Goal: Task Accomplishment & Management: Use online tool/utility

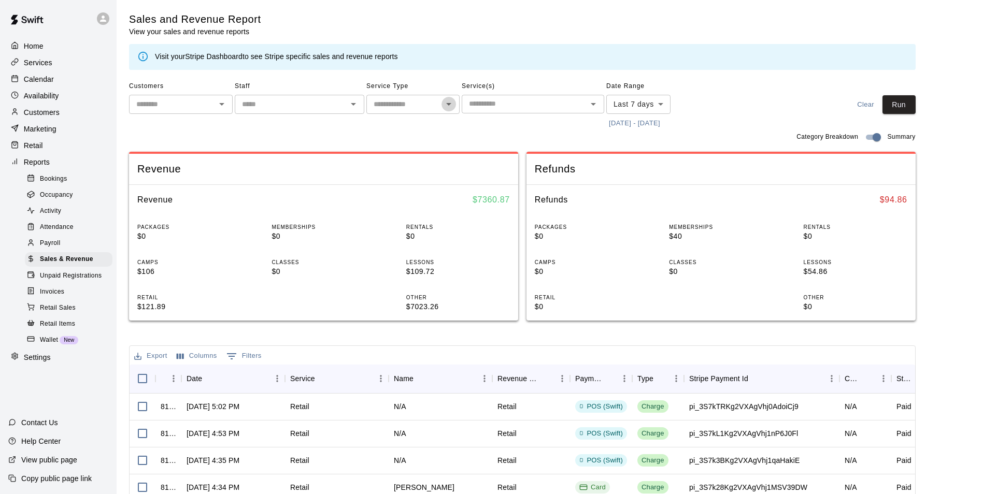
click at [447, 104] on icon "Open" at bounding box center [448, 104] width 12 height 12
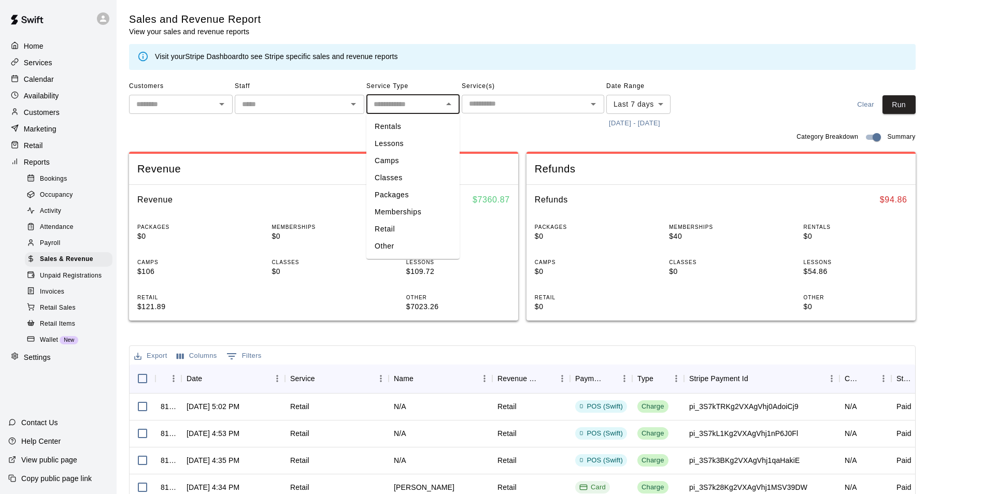
click at [397, 209] on li "Memberships" at bounding box center [412, 212] width 93 height 17
type input "**********"
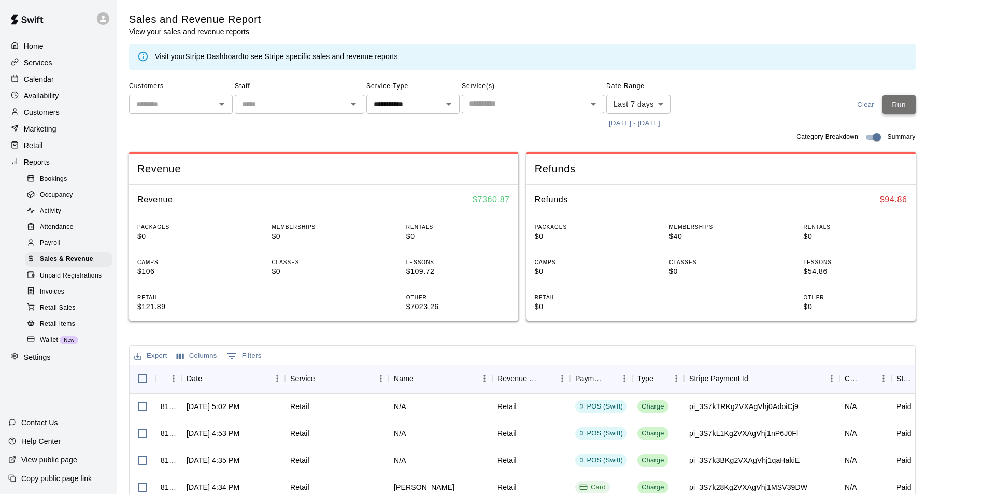
click at [915, 109] on button "Run" at bounding box center [898, 104] width 33 height 19
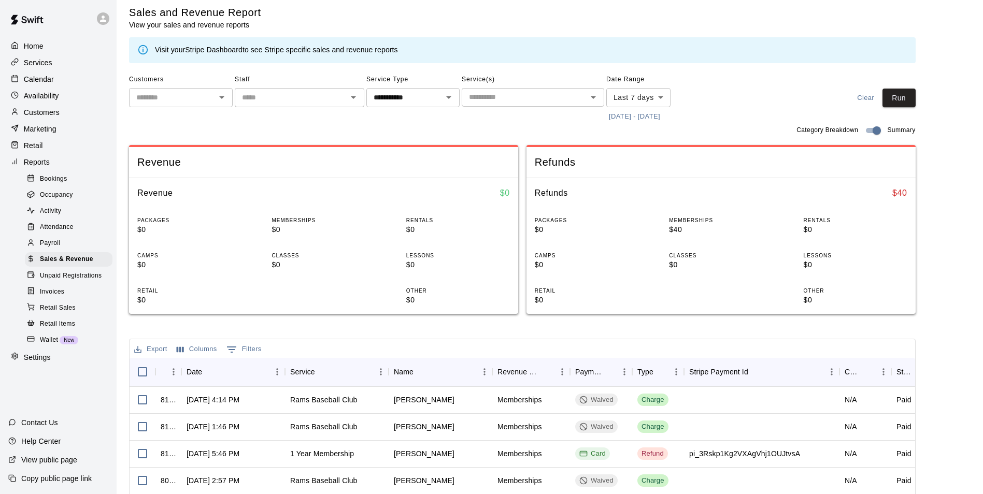
scroll to position [52, 0]
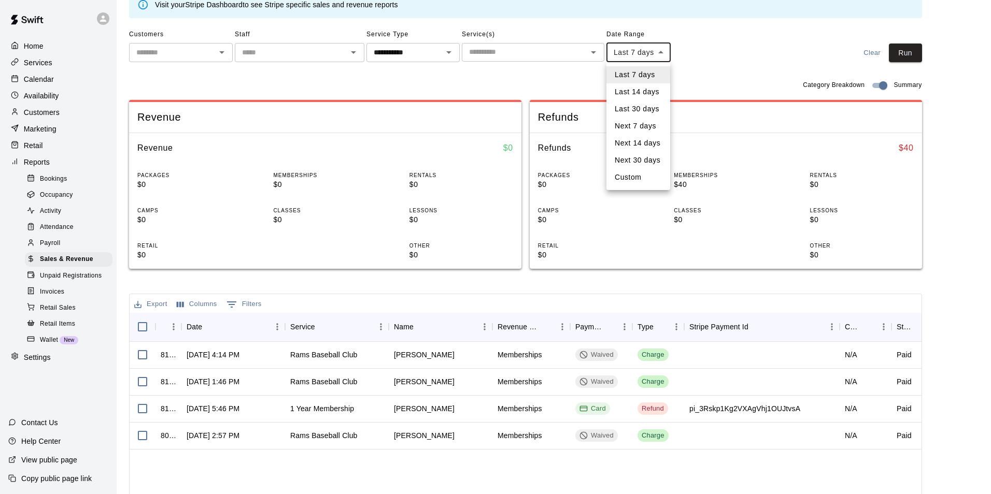
click at [663, 54] on body "**********" at bounding box center [495, 304] width 991 height 712
click at [718, 60] on div at bounding box center [495, 247] width 991 height 494
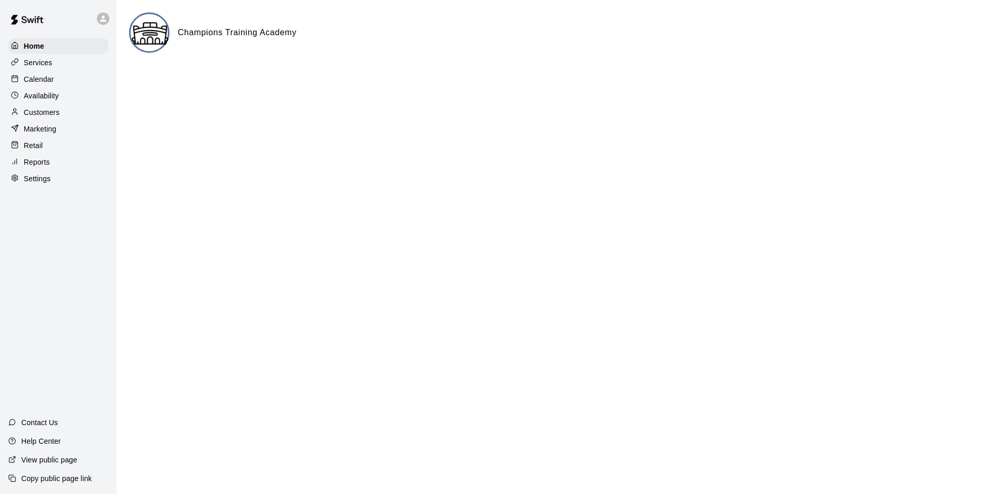
click at [47, 118] on p "Customers" at bounding box center [42, 112] width 36 height 10
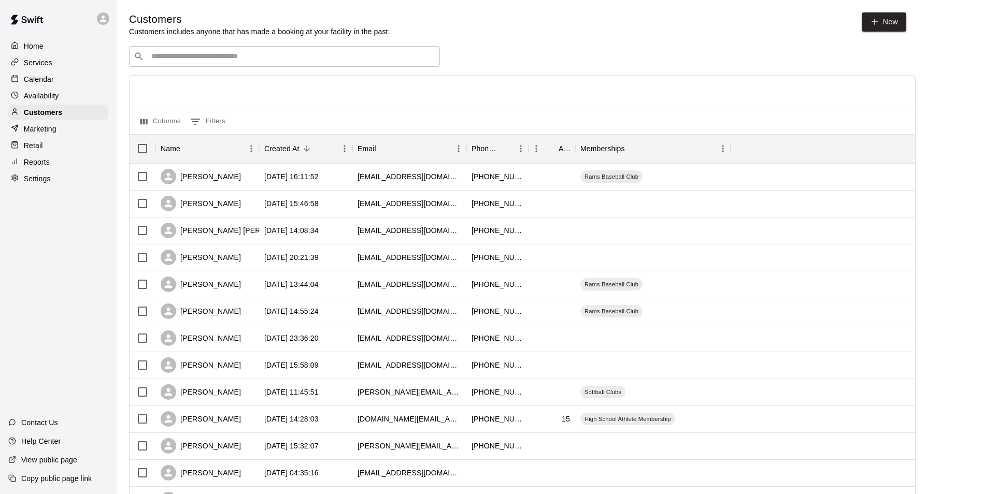
click at [214, 59] on input "Search customers by name or email" at bounding box center [291, 56] width 287 height 10
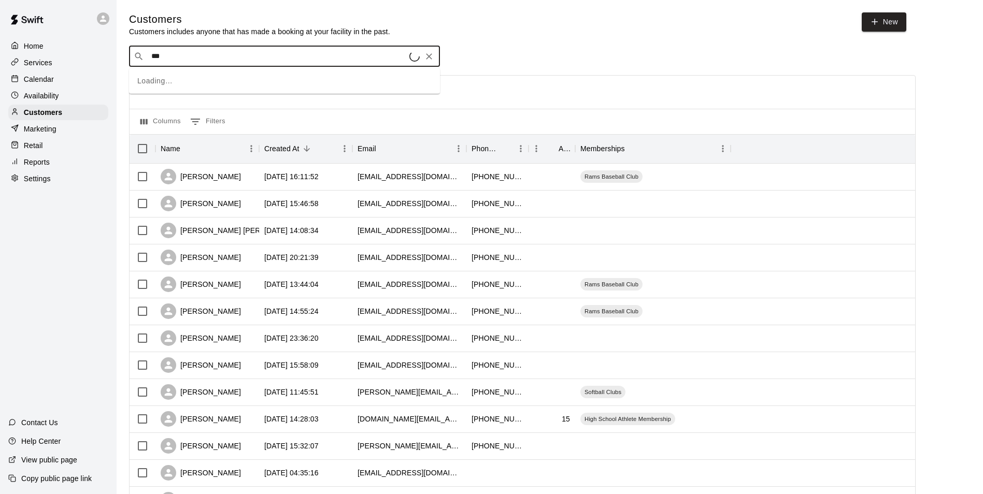
type input "****"
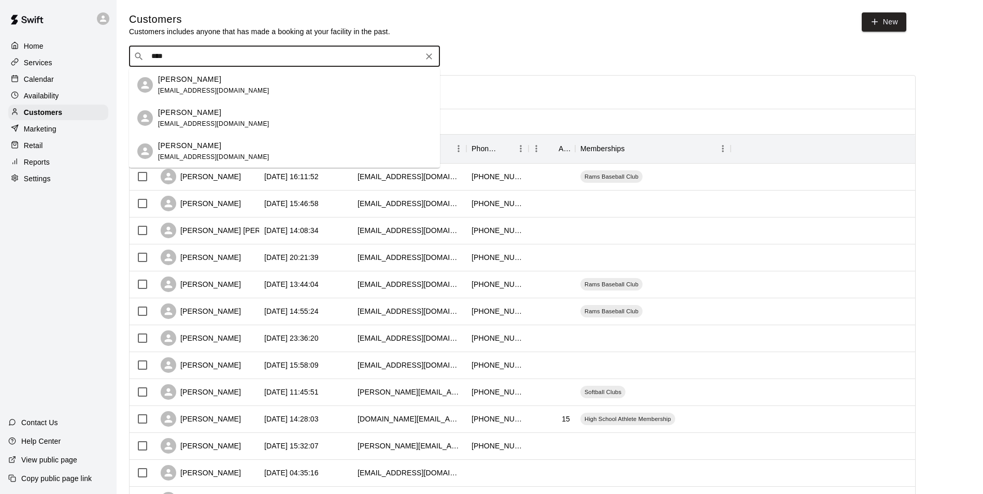
click at [204, 82] on div "[PERSON_NAME]" at bounding box center [213, 79] width 111 height 11
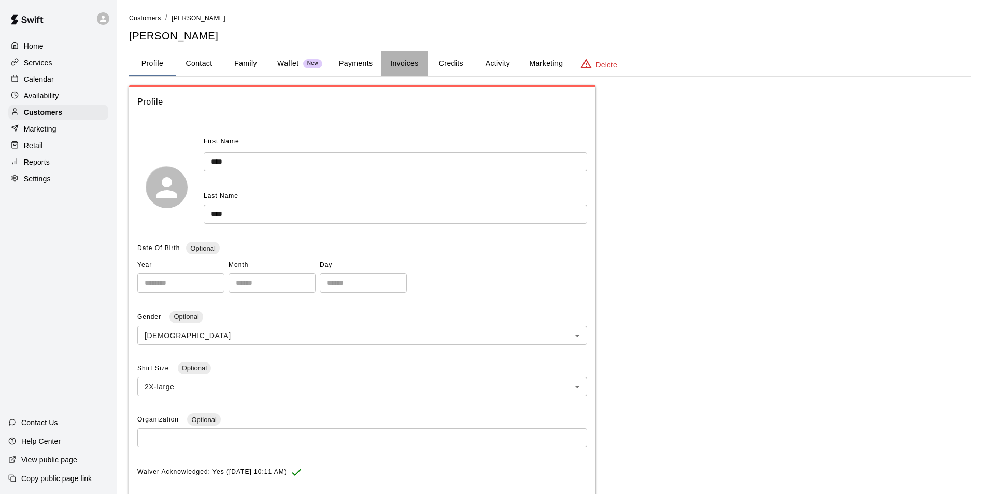
click at [408, 63] on button "Invoices" at bounding box center [404, 63] width 47 height 25
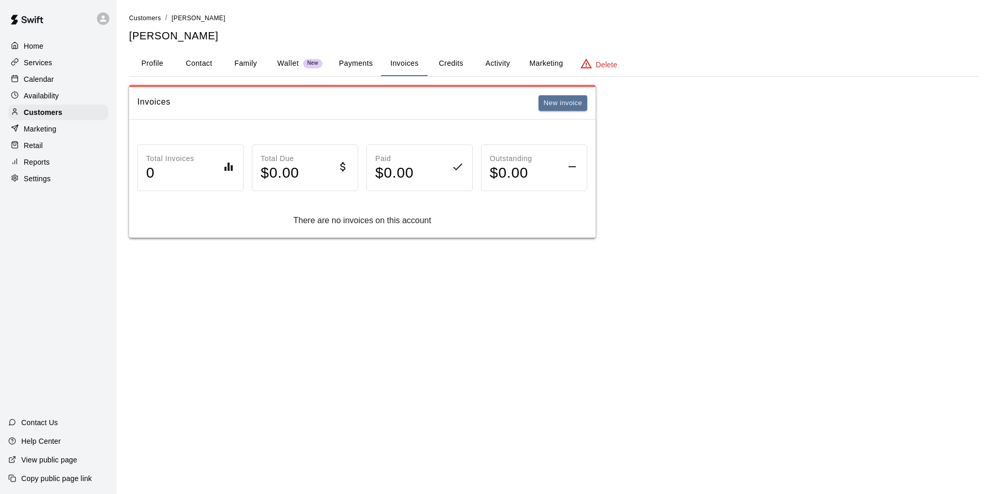
click at [363, 68] on button "Payments" at bounding box center [356, 63] width 50 height 25
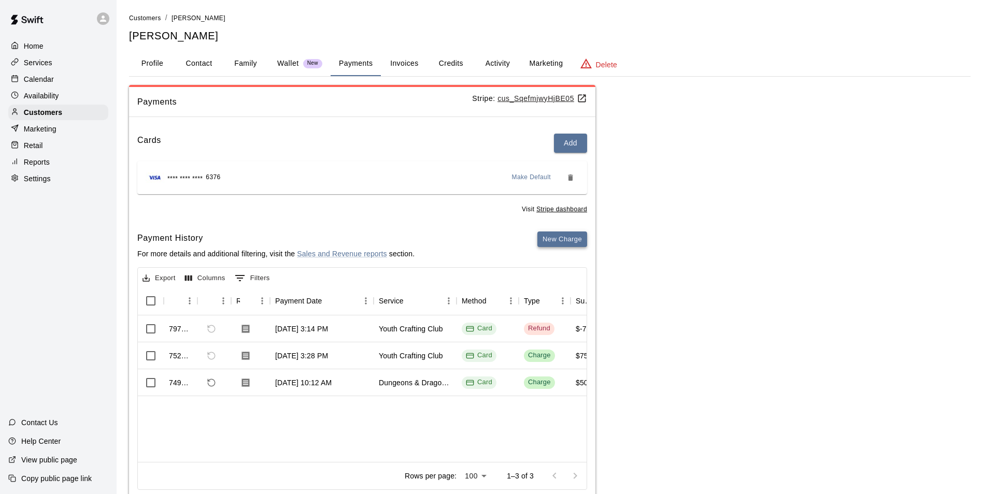
click at [565, 245] on button "New Charge" at bounding box center [562, 240] width 50 height 16
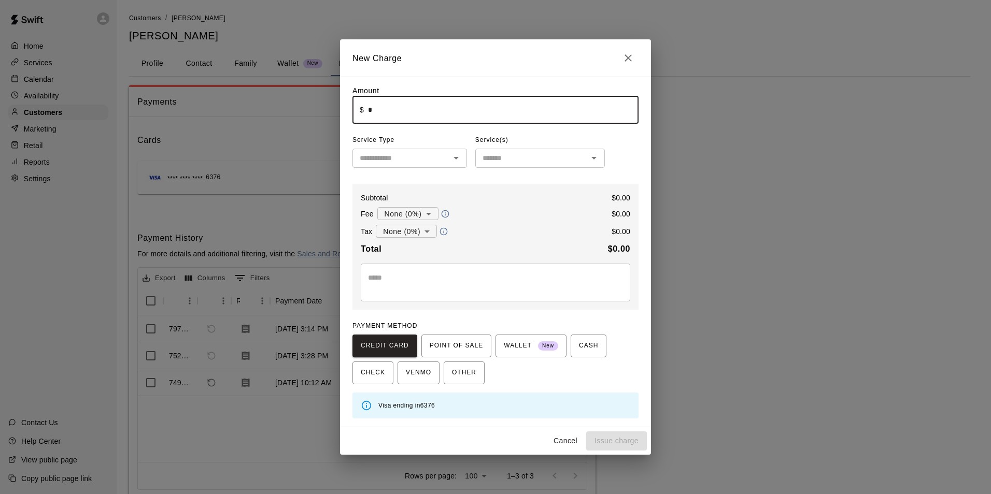
click at [375, 108] on input "*" at bounding box center [503, 109] width 270 height 27
click at [449, 162] on div at bounding box center [455, 158] width 13 height 15
type input "*****"
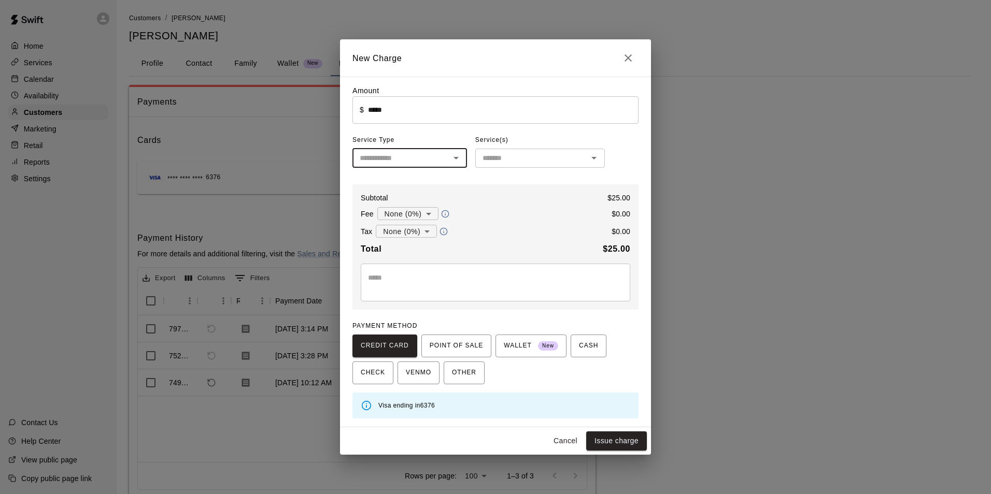
click at [455, 155] on icon "Open" at bounding box center [456, 158] width 12 height 12
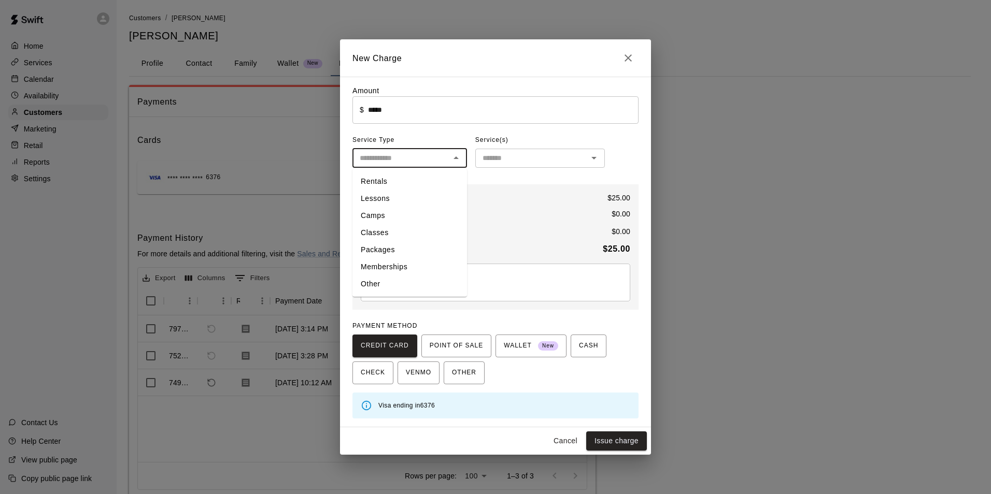
click at [422, 213] on li "Camps" at bounding box center [409, 215] width 115 height 17
type input "*****"
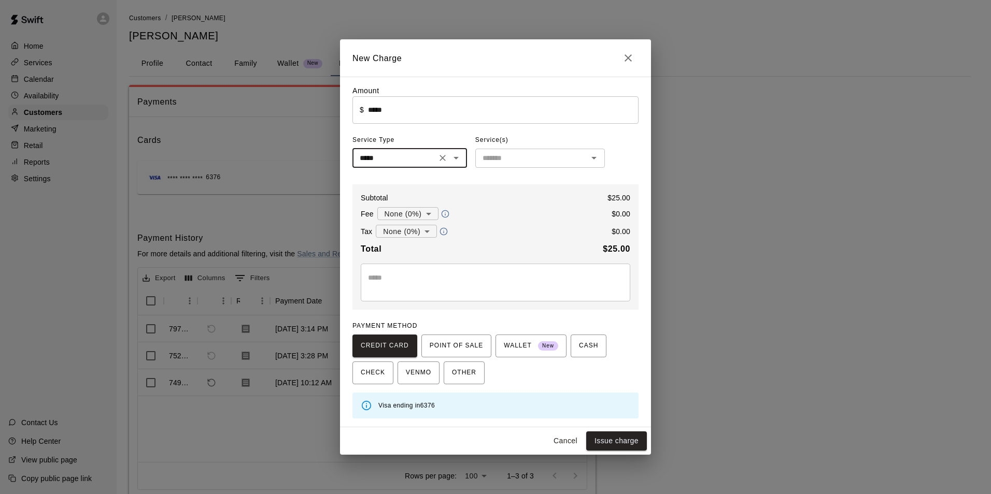
click at [570, 159] on input "text" at bounding box center [531, 158] width 106 height 13
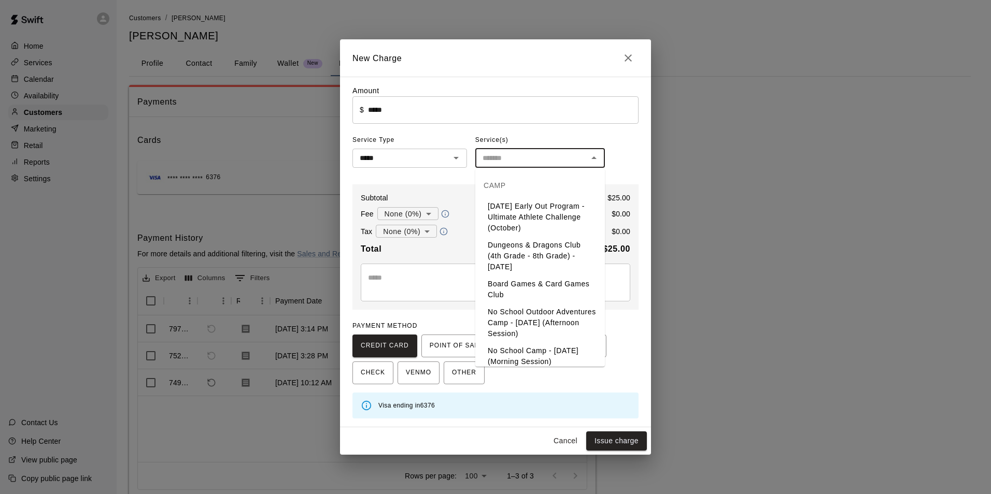
click at [546, 249] on li "Dungeons & Dragons Club (4th Grade - 8th Grade) - [DATE]" at bounding box center [540, 256] width 130 height 39
type input "**********"
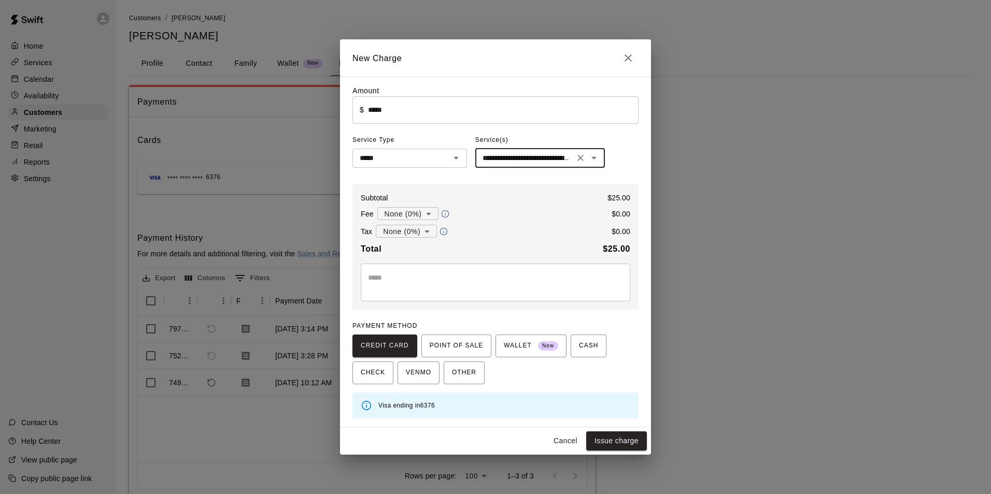
click at [427, 230] on body "Home Services Calendar Availability Customers Marketing Retail Reports Settings…" at bounding box center [495, 261] width 991 height 523
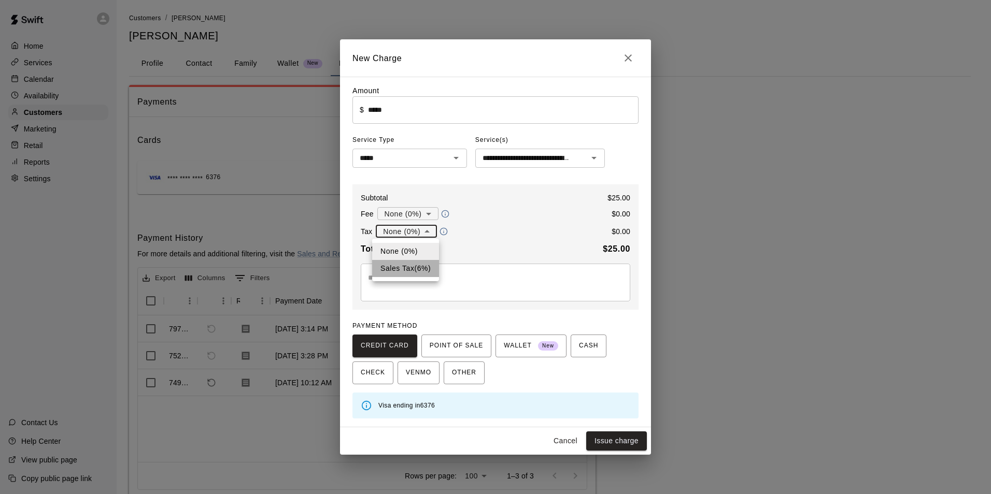
click at [423, 265] on li "Sales Tax ( 6 %)" at bounding box center [405, 268] width 67 height 17
type input "**********"
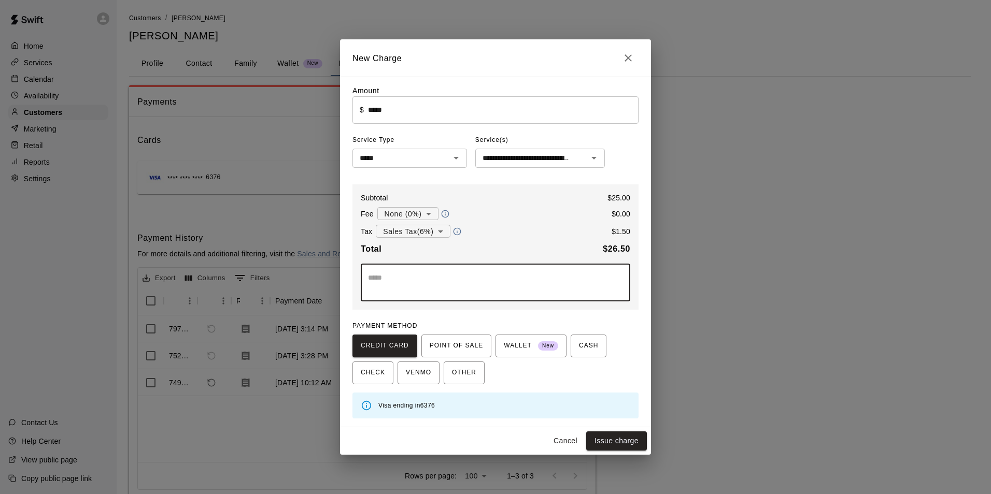
click at [496, 285] on textarea at bounding box center [495, 283] width 255 height 21
type textarea "**********"
click at [627, 436] on button "Issue charge" at bounding box center [616, 441] width 61 height 19
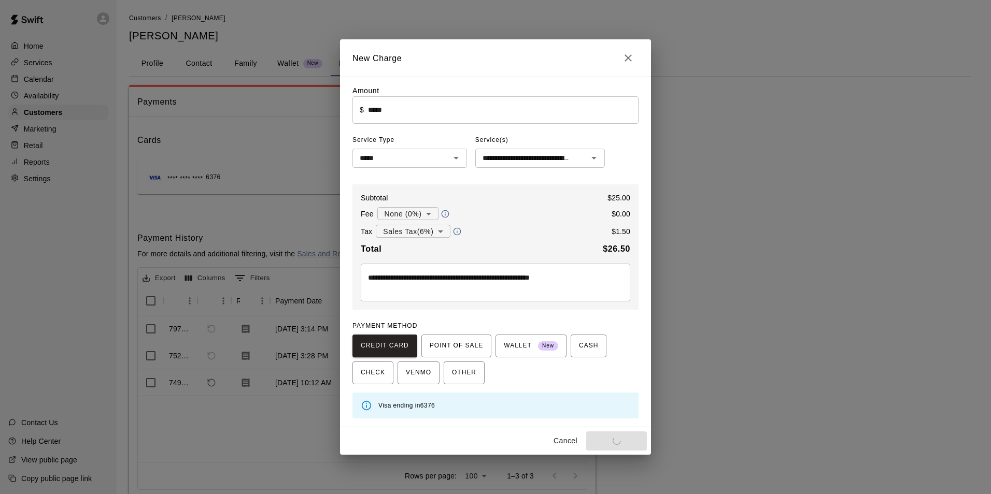
type input "*"
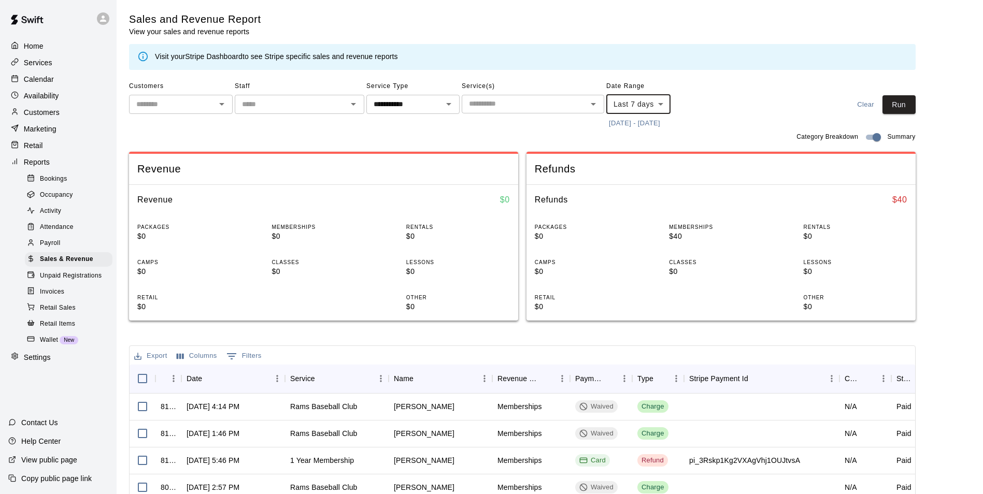
scroll to position [52, 0]
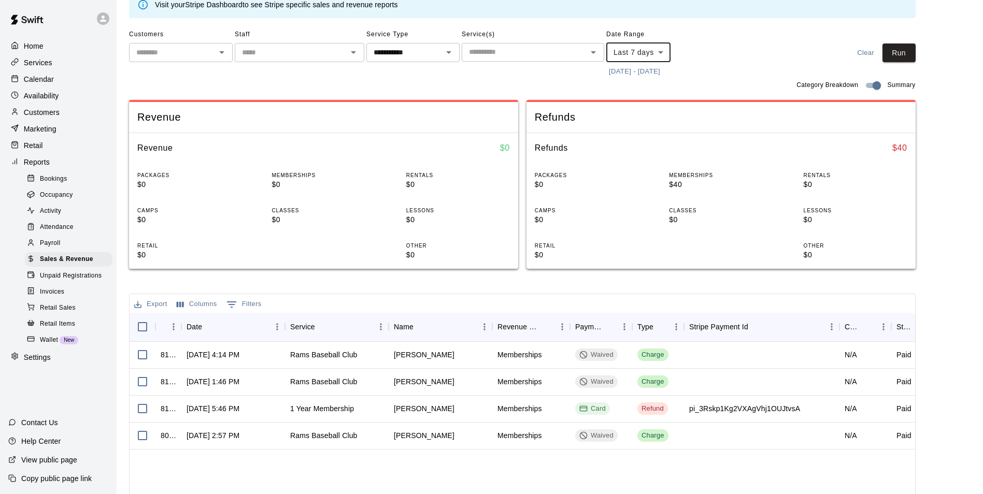
click at [54, 68] on div "Services" at bounding box center [58, 63] width 100 height 16
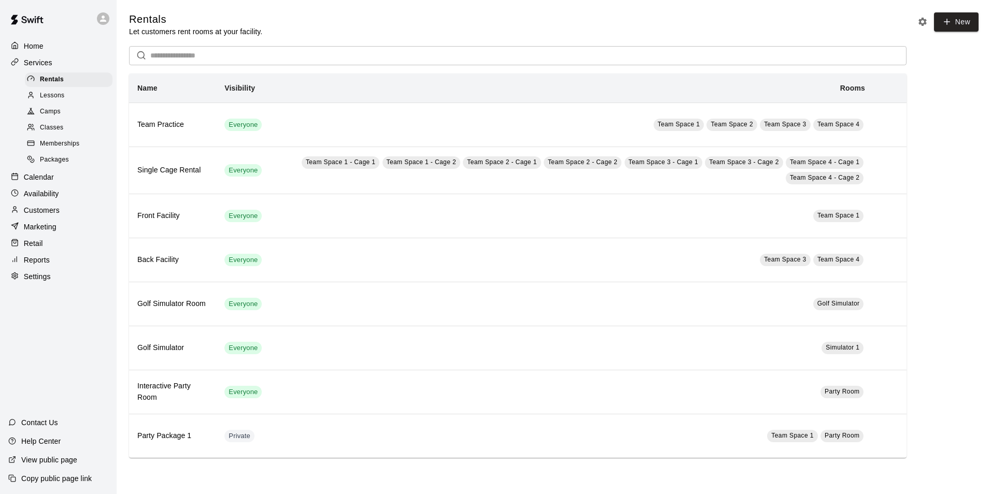
click at [61, 118] on div "Camps" at bounding box center [69, 112] width 88 height 15
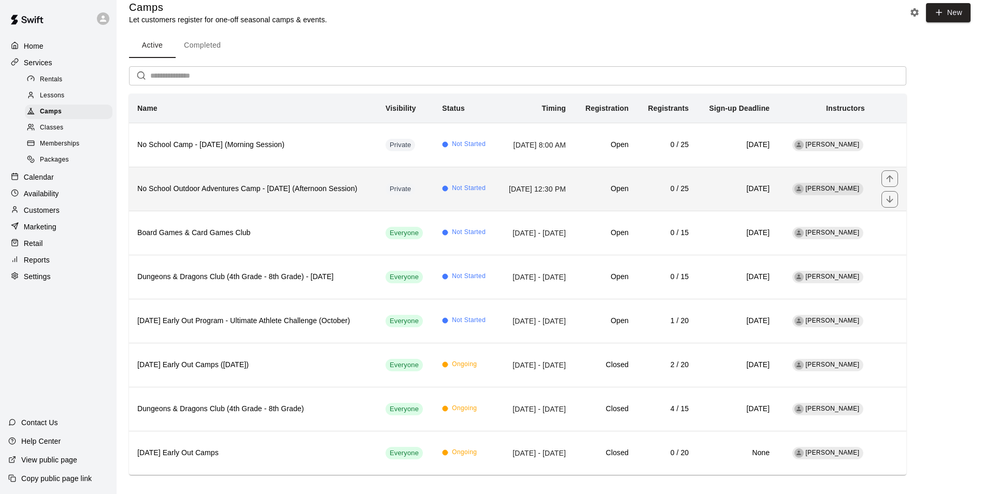
scroll to position [22, 0]
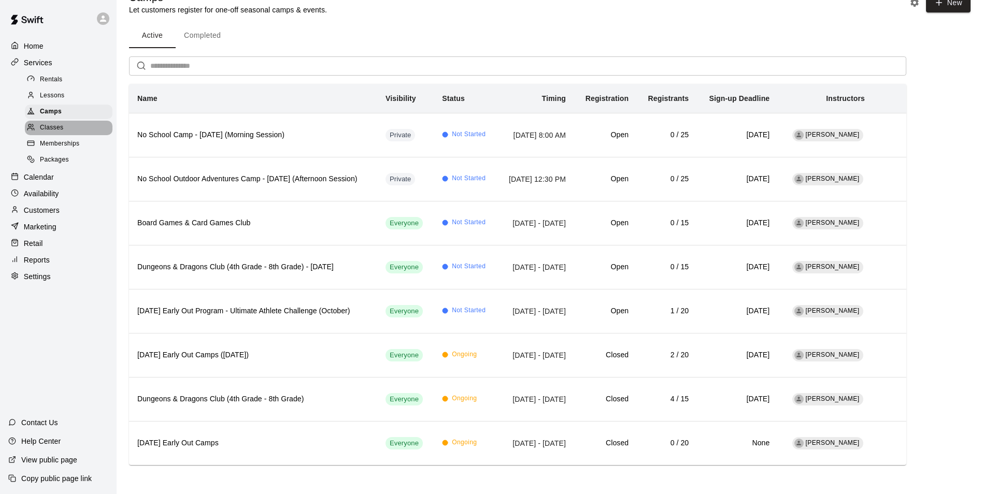
click at [55, 133] on span "Classes" at bounding box center [51, 128] width 23 height 10
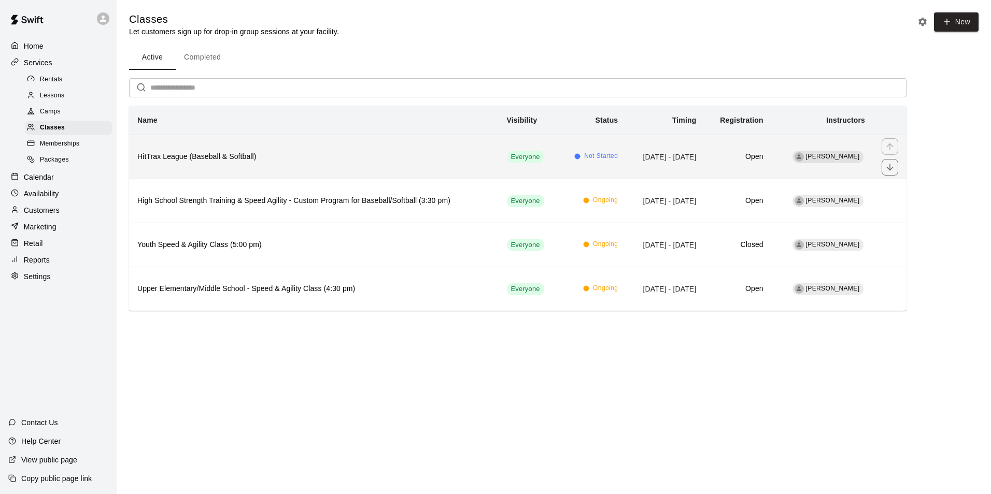
click at [170, 158] on h6 "HitTrax League (Baseball & Softball)" at bounding box center [313, 156] width 353 height 11
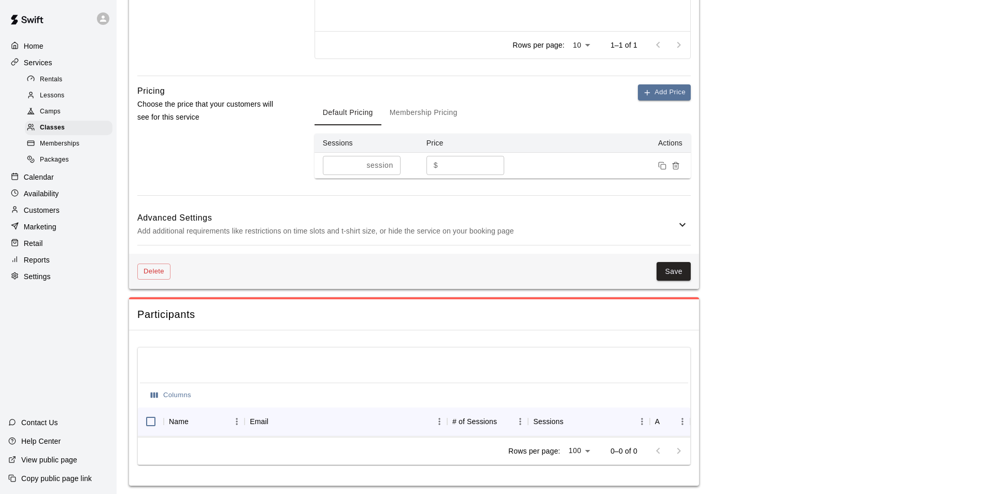
scroll to position [669, 0]
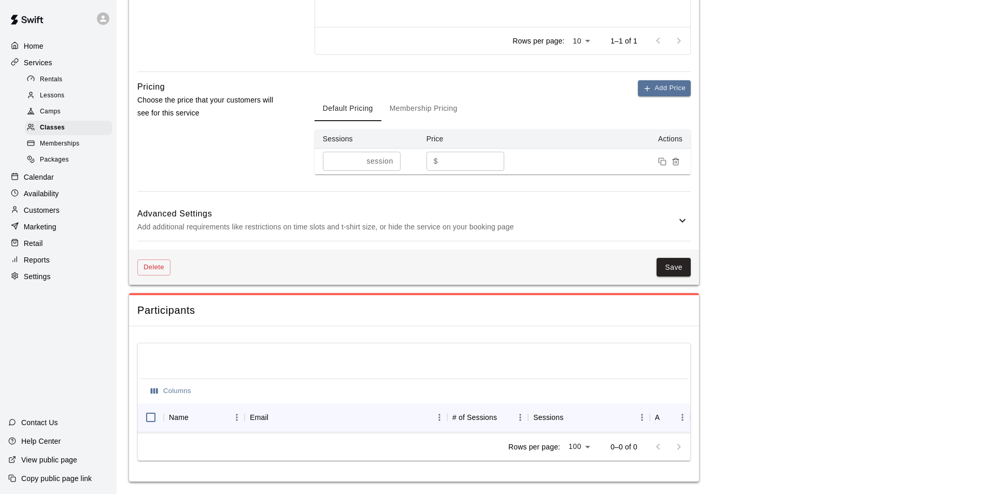
click at [403, 101] on button "Membership Pricing" at bounding box center [423, 108] width 84 height 25
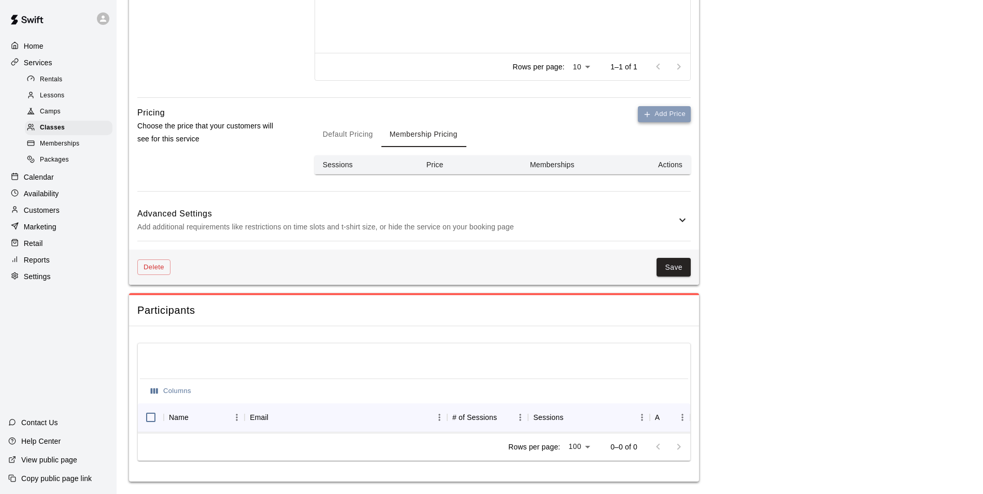
click at [666, 110] on button "Add Price" at bounding box center [664, 114] width 53 height 16
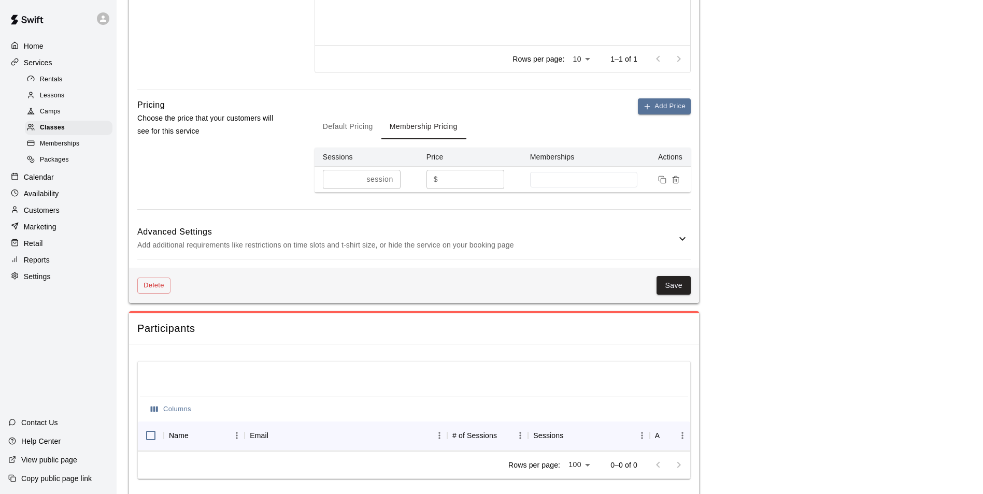
click at [460, 181] on input "*" at bounding box center [473, 179] width 62 height 19
type input "***"
click at [595, 180] on input at bounding box center [583, 180] width 97 height 8
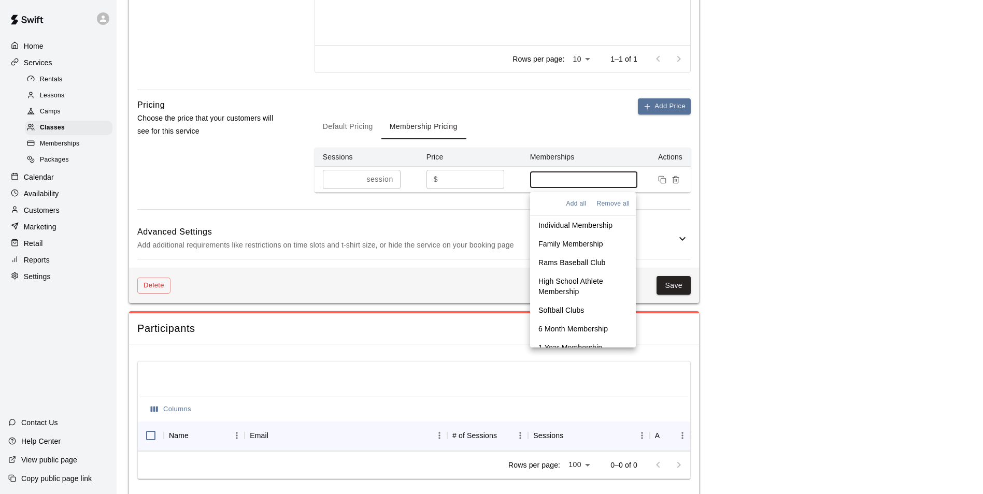
click at [594, 226] on p "Individual Membership" at bounding box center [575, 225] width 74 height 10
click at [583, 244] on p "Family Membership" at bounding box center [570, 246] width 65 height 10
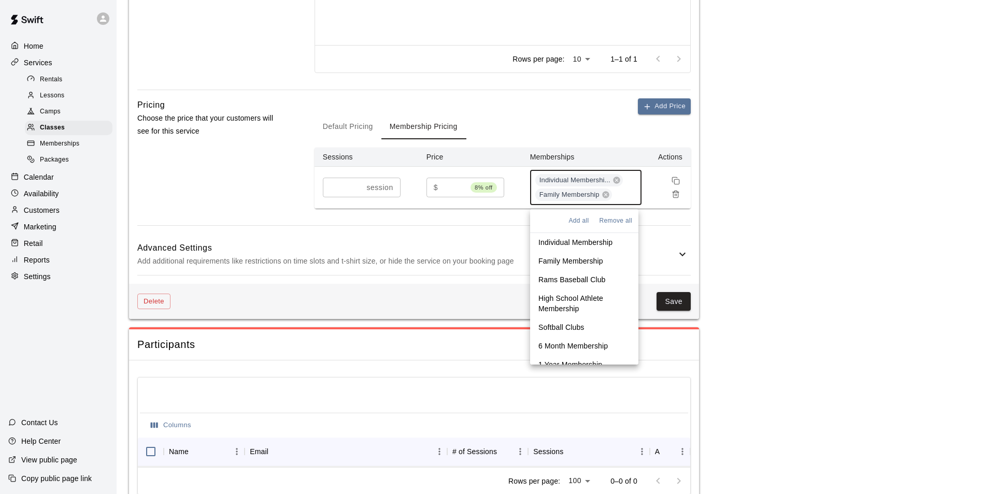
click at [575, 275] on p "Rams Baseball Club" at bounding box center [571, 280] width 67 height 10
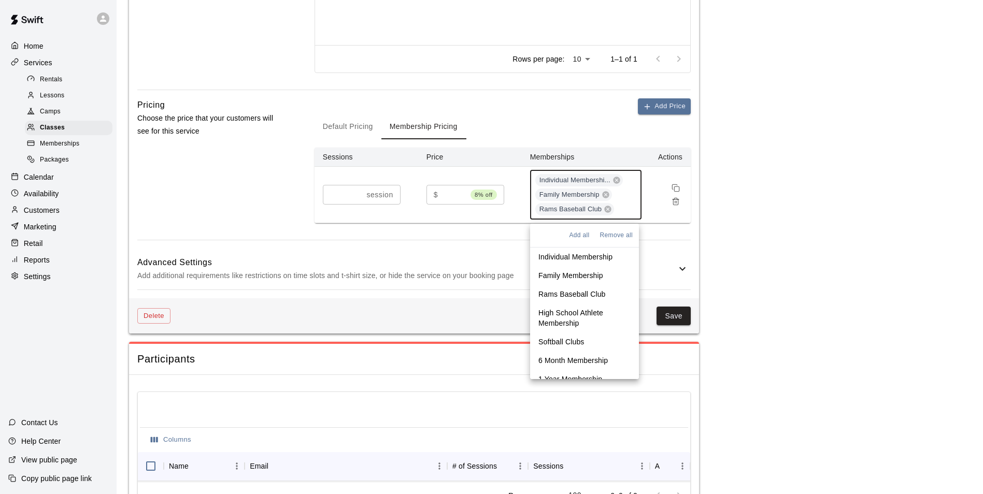
click at [565, 342] on p "Softball Clubs" at bounding box center [561, 342] width 46 height 10
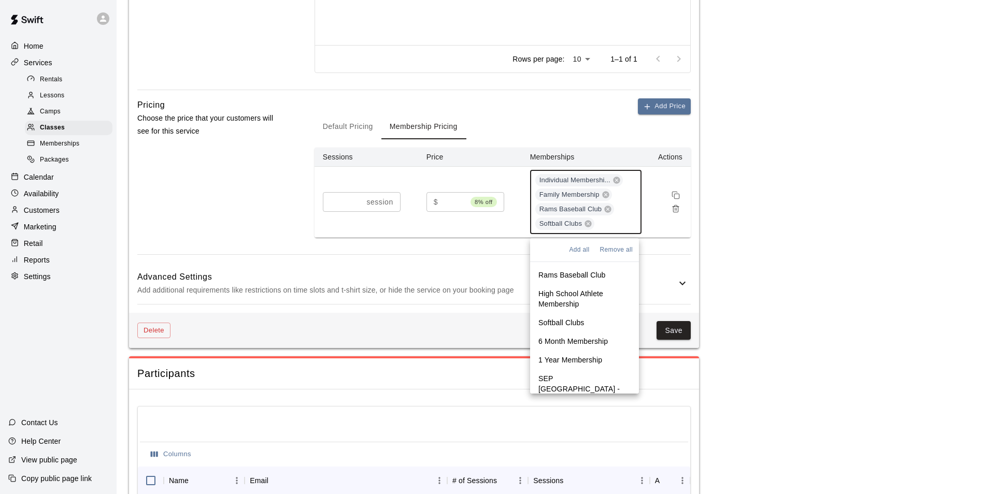
scroll to position [52, 0]
click at [585, 324] on p "6 Month Membership" at bounding box center [572, 323] width 69 height 10
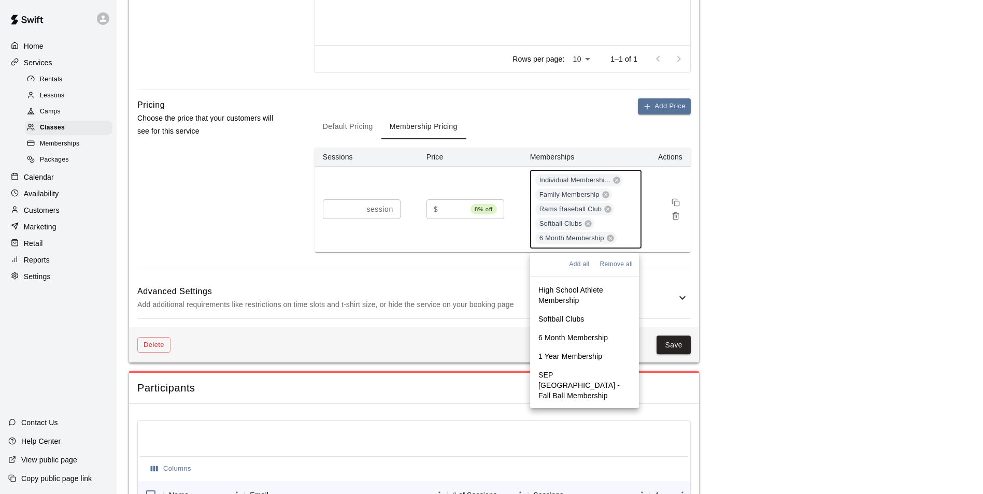
click at [585, 353] on p "1 Year Membership" at bounding box center [570, 356] width 64 height 10
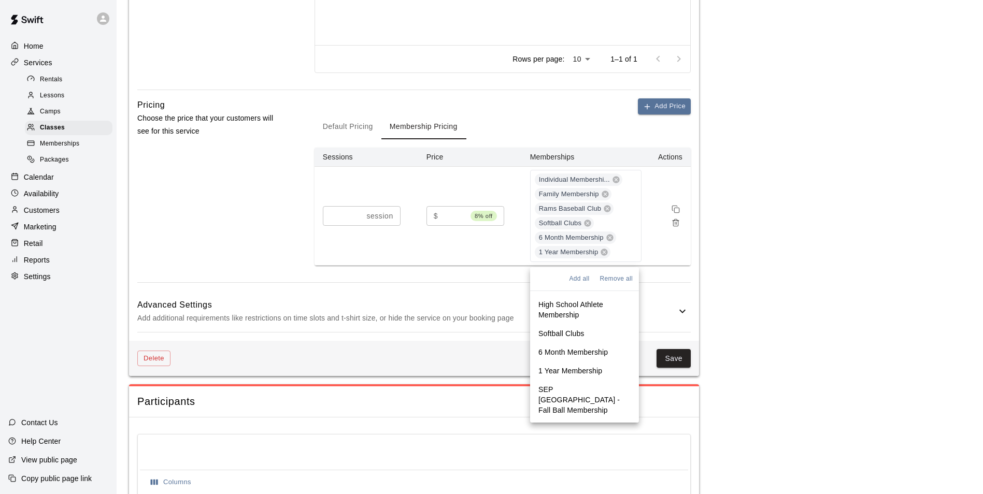
click at [676, 279] on div "Add Price Default Pricing Membership Pricing Sessions Price Memberships Actions…" at bounding box center [502, 190] width 376 height 184
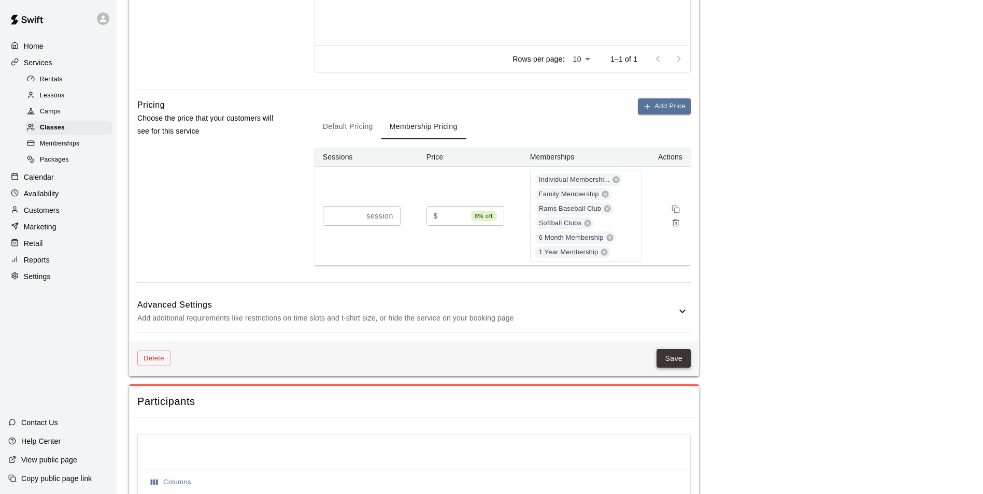
click at [682, 355] on button "Save" at bounding box center [673, 358] width 34 height 19
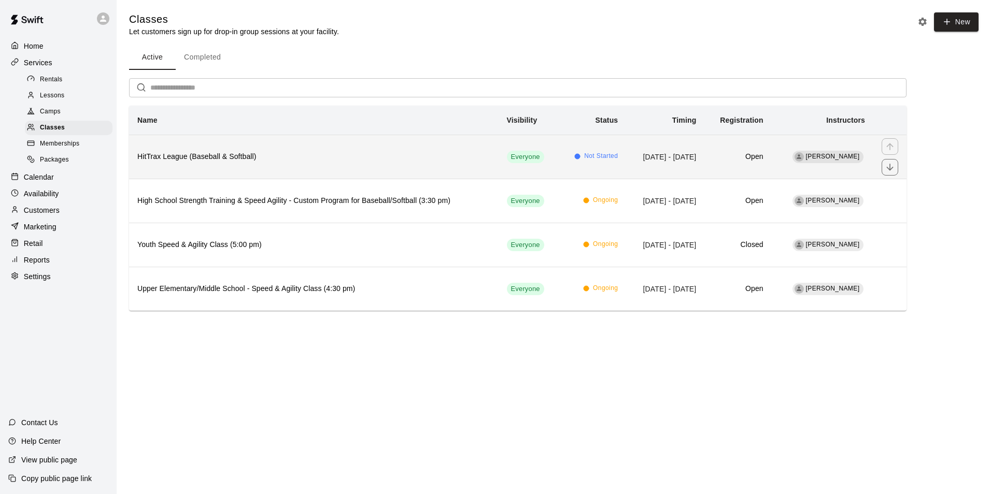
click at [463, 164] on th "HitTrax League (Baseball & Softball)" at bounding box center [313, 157] width 369 height 44
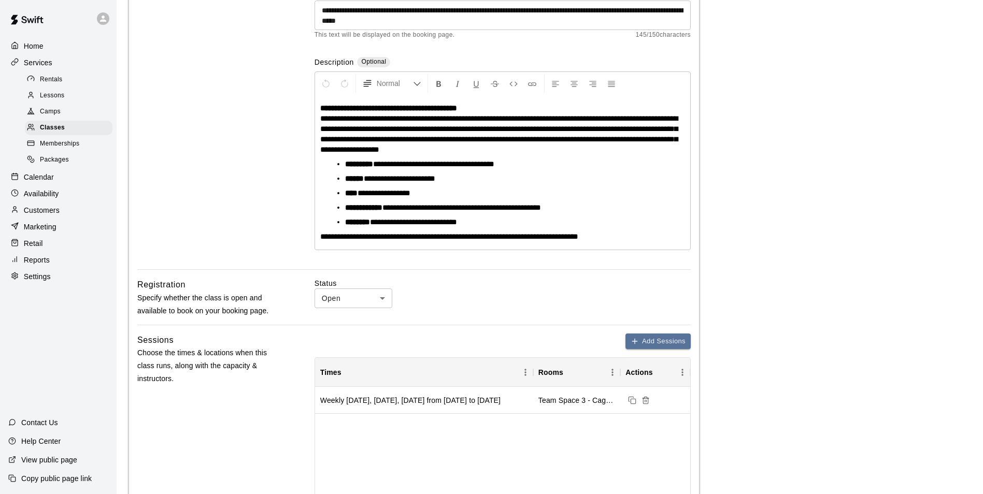
scroll to position [151, 0]
click at [465, 184] on li "**********" at bounding box center [506, 179] width 323 height 10
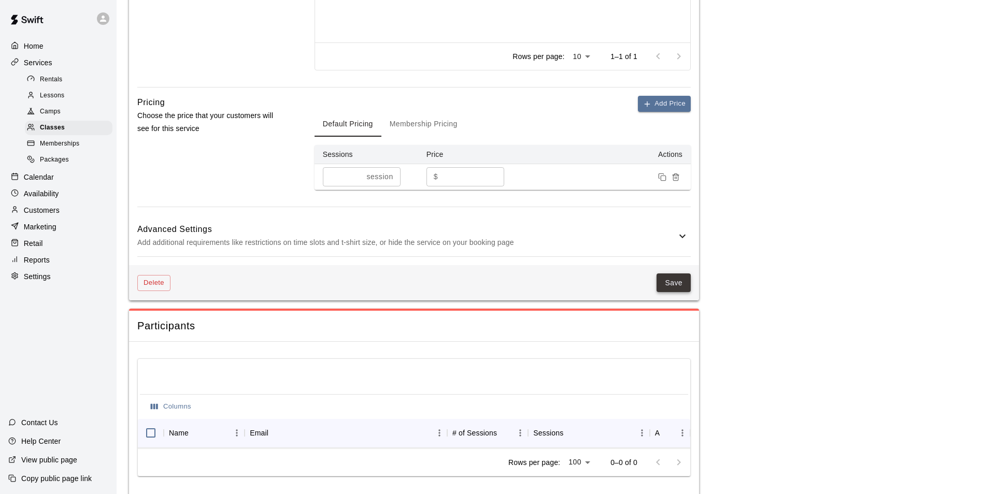
scroll to position [669, 0]
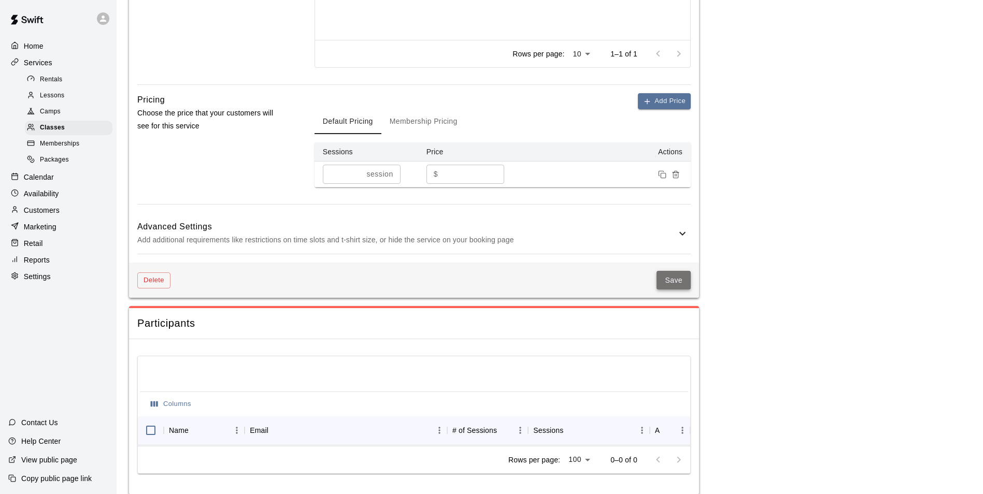
click at [675, 287] on button "Save" at bounding box center [673, 280] width 34 height 19
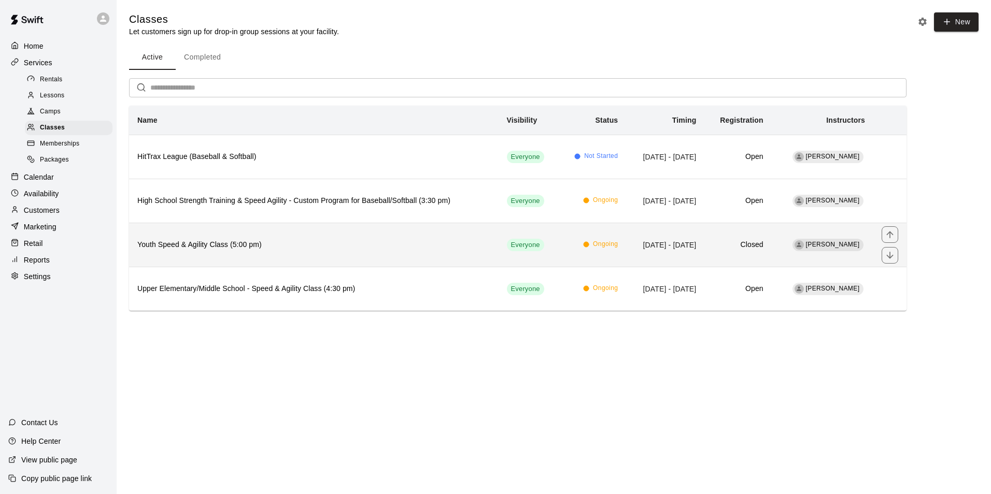
click at [225, 256] on th "Youth Speed & Agility Class (5:00 pm)" at bounding box center [313, 245] width 369 height 44
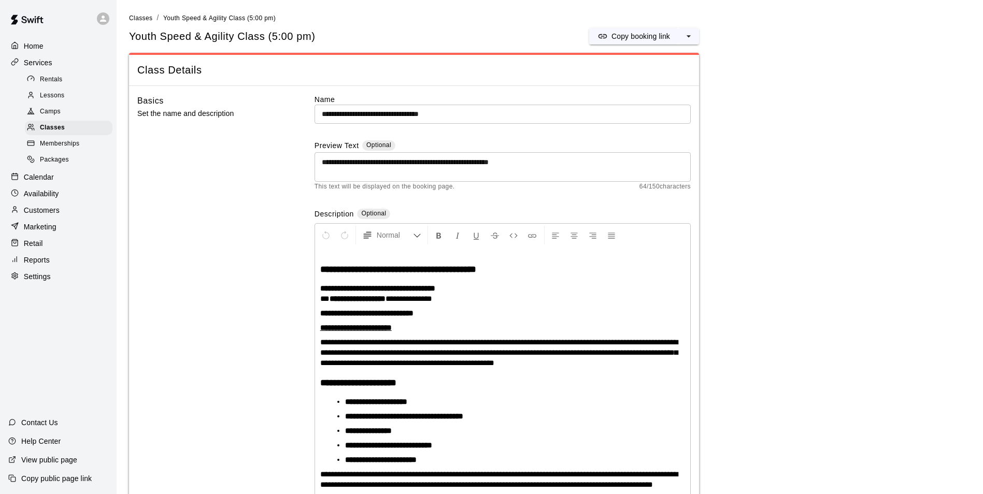
click at [44, 447] on div "Help Center" at bounding box center [34, 441] width 69 height 19
click at [64, 97] on span "Lessons" at bounding box center [52, 96] width 25 height 10
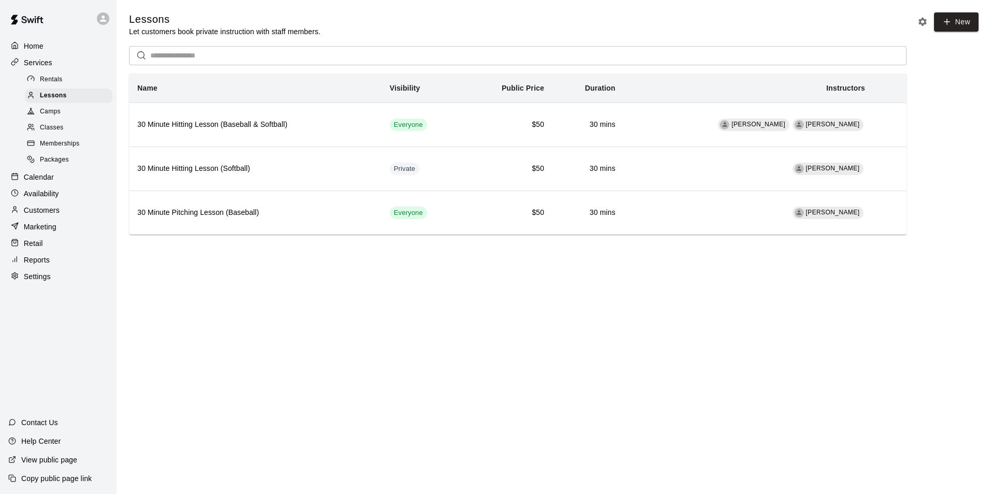
click at [34, 265] on p "Reports" at bounding box center [37, 260] width 26 height 10
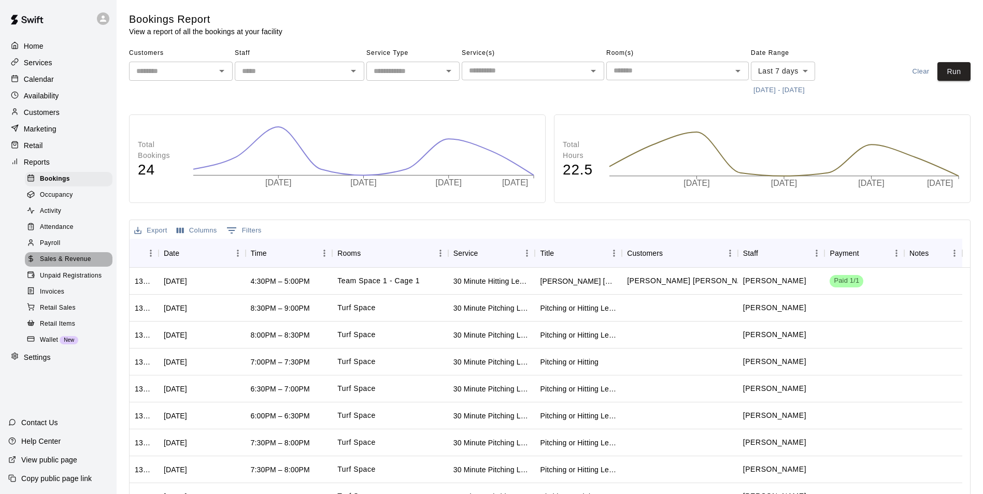
click at [70, 265] on span "Sales & Revenue" at bounding box center [65, 259] width 51 height 10
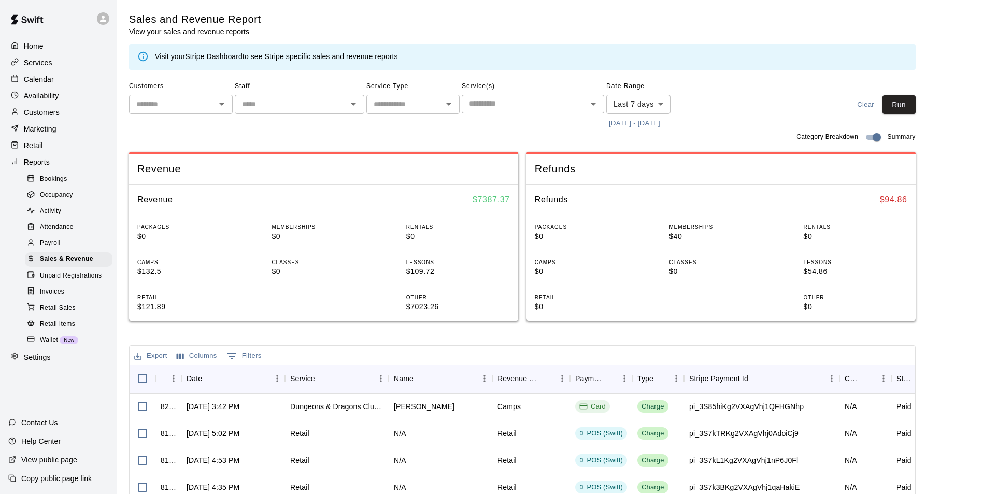
click at [447, 104] on icon "Open" at bounding box center [448, 104] width 5 height 3
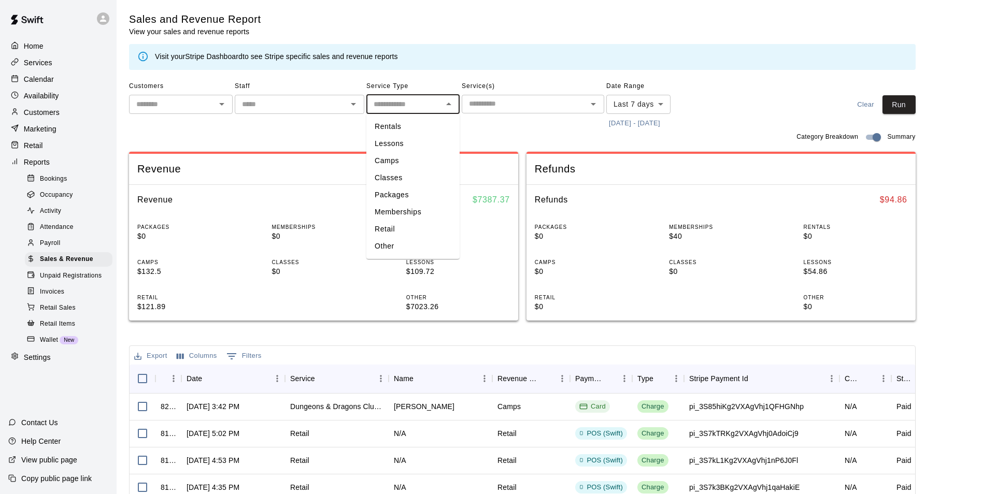
click at [417, 146] on li "Lessons" at bounding box center [412, 143] width 93 height 17
type input "*******"
click at [666, 106] on body "Home Services Calendar Availability Customers Marketing Retail Reports Bookings…" at bounding box center [491, 356] width 983 height 712
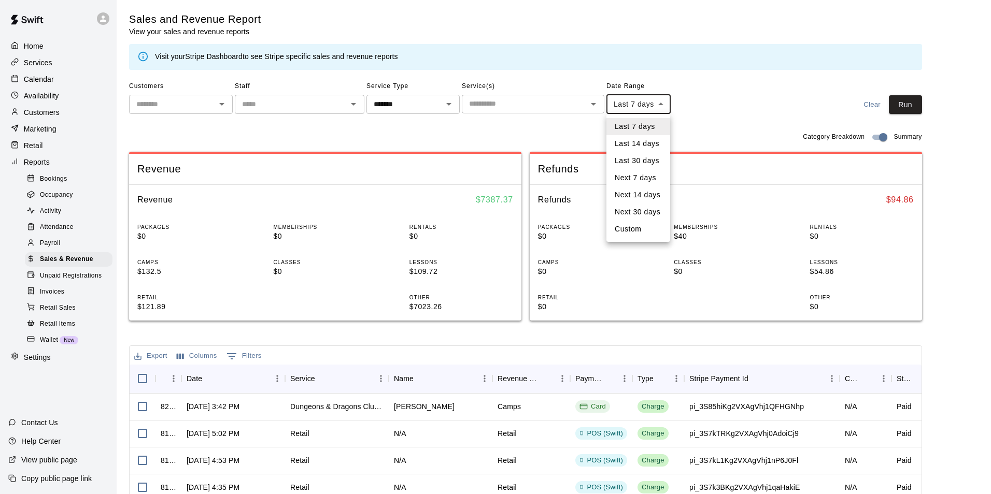
click at [650, 157] on li "Last 30 days" at bounding box center [638, 160] width 64 height 17
type input "*****"
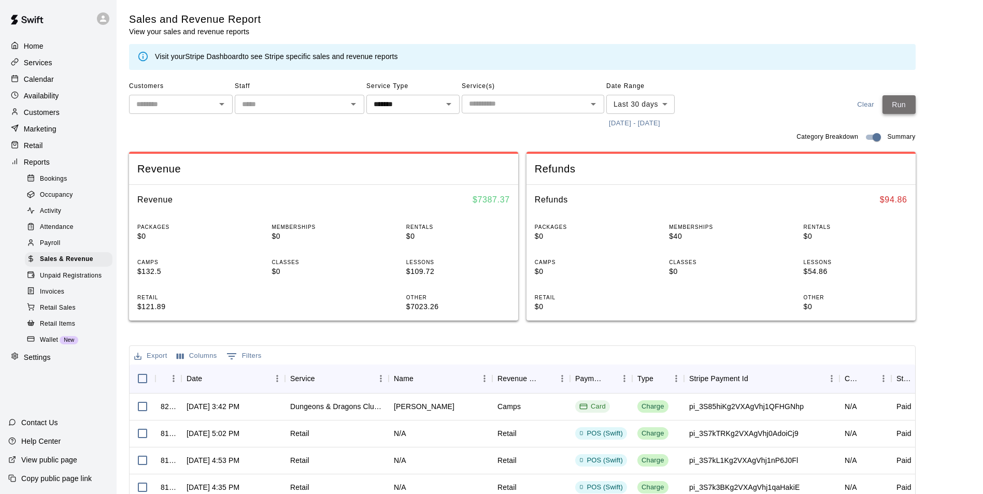
click at [899, 99] on button "Run" at bounding box center [898, 104] width 33 height 19
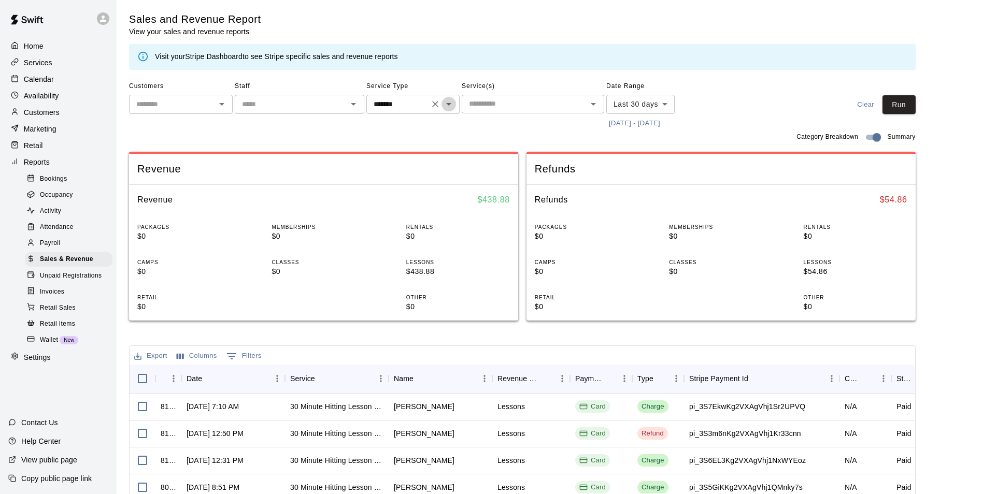
click at [451, 104] on icon "Open" at bounding box center [448, 104] width 12 height 12
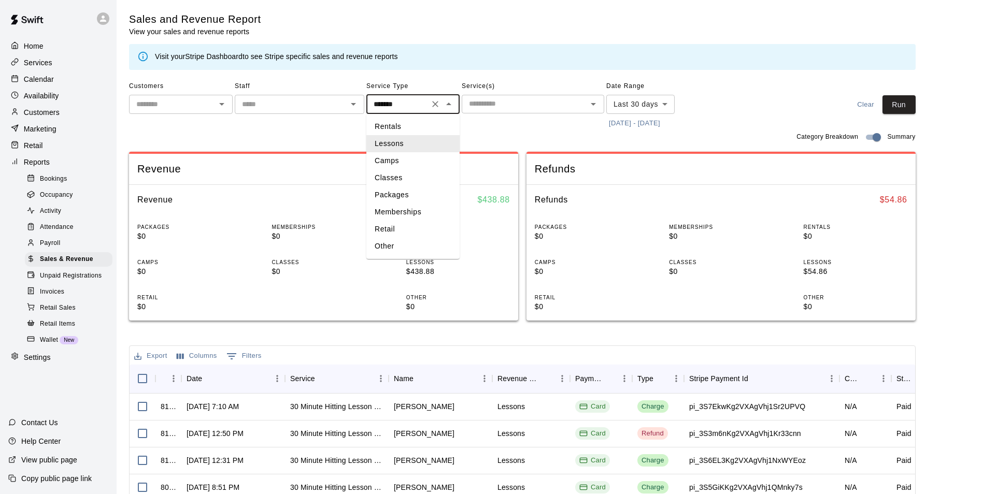
click at [433, 107] on icon "Clear" at bounding box center [435, 104] width 6 height 6
click at [447, 105] on icon "Close" at bounding box center [448, 104] width 5 height 3
click at [447, 105] on icon "Open" at bounding box center [448, 104] width 12 height 12
click at [412, 223] on li "Retail" at bounding box center [412, 229] width 93 height 17
type input "******"
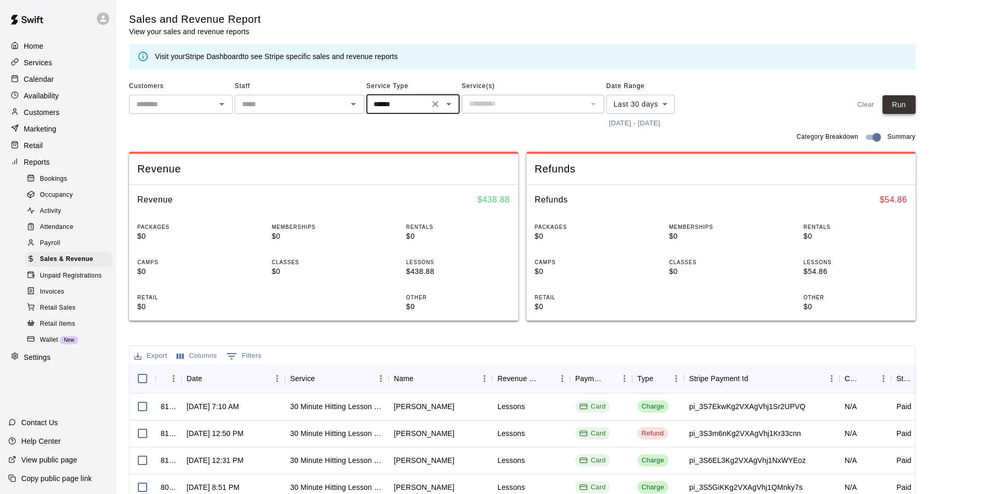
click at [909, 105] on button "Run" at bounding box center [898, 104] width 33 height 19
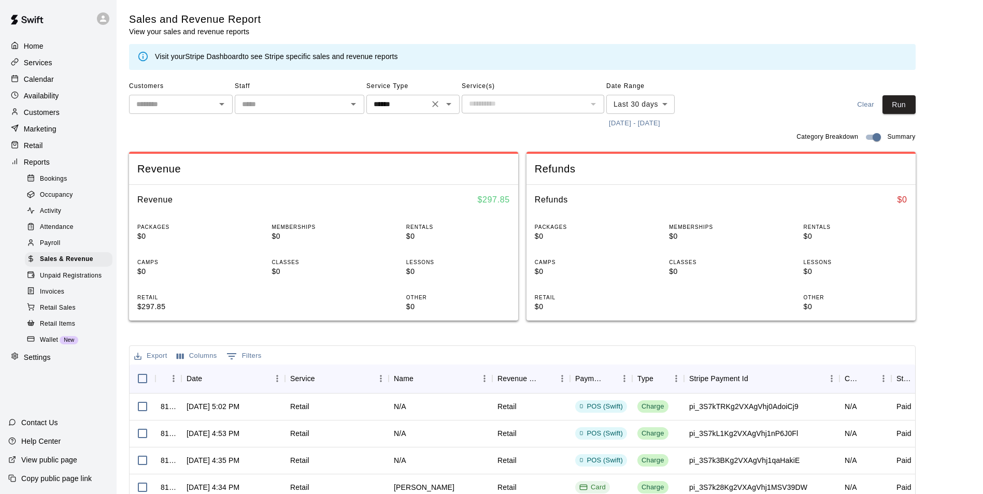
click at [435, 104] on icon "Clear" at bounding box center [435, 104] width 6 height 6
